Goal: Navigation & Orientation: Find specific page/section

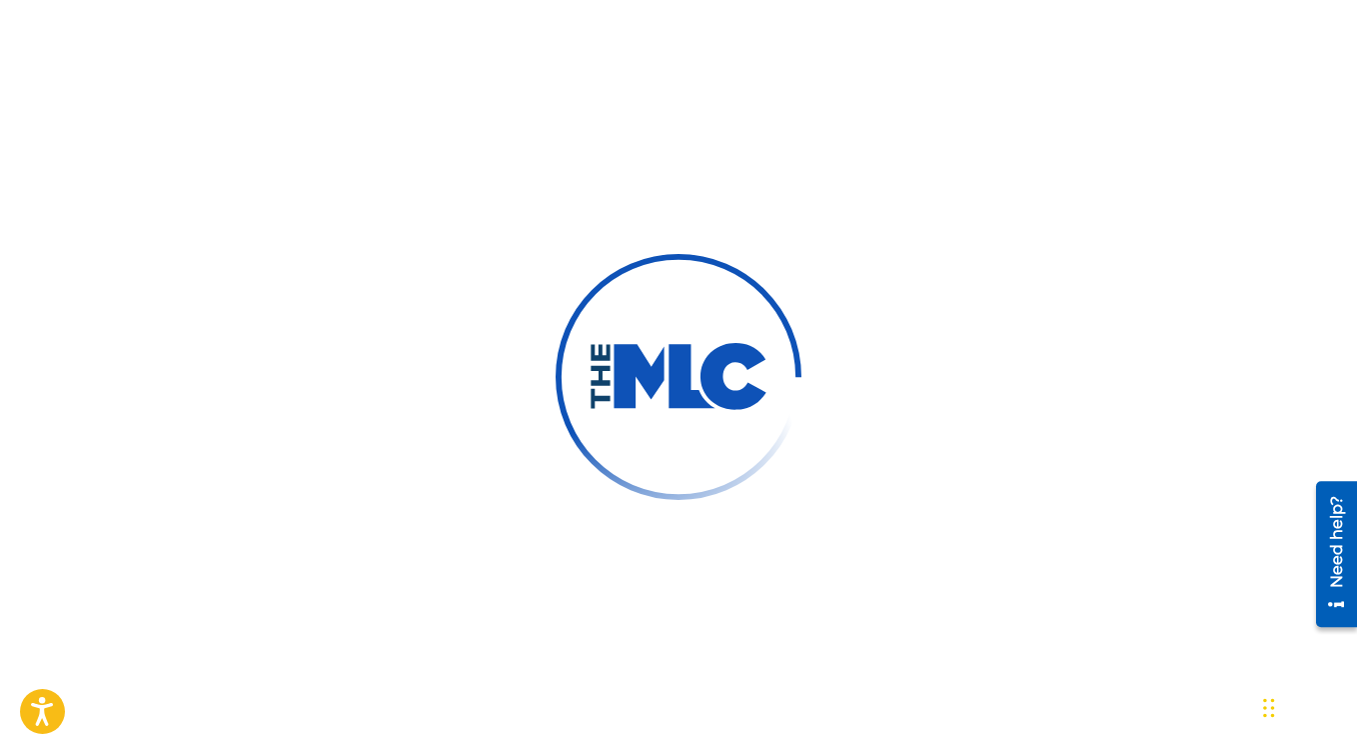
click at [763, 76] on div at bounding box center [678, 377] width 1357 height 754
click at [676, 54] on div at bounding box center [678, 377] width 1357 height 754
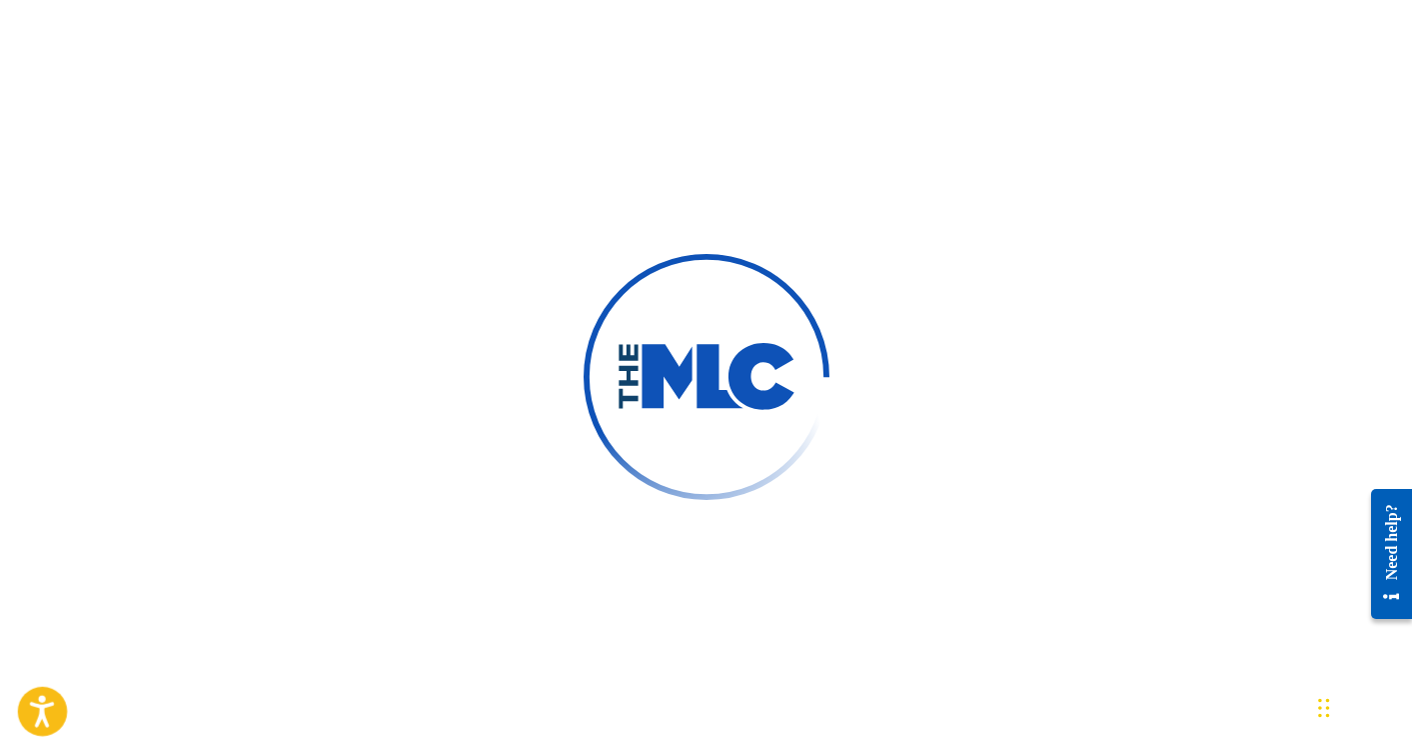
click at [40, 715] on icon "Open accessiBe: accessibility options, statement and help" at bounding box center [42, 715] width 24 height 26
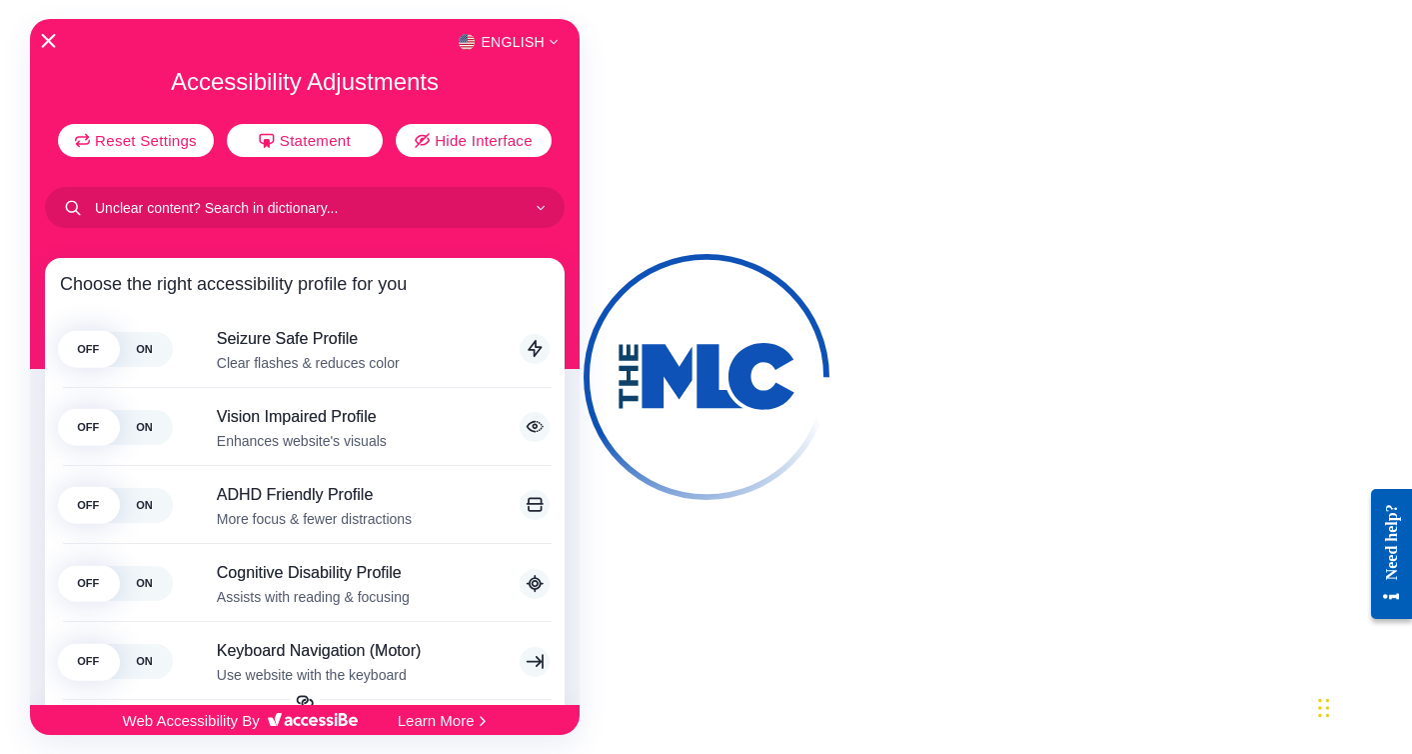
click at [45, 43] on icon "Close Accessibility Interface" at bounding box center [49, 41] width 14 height 14
